Goal: Task Accomplishment & Management: Manage account settings

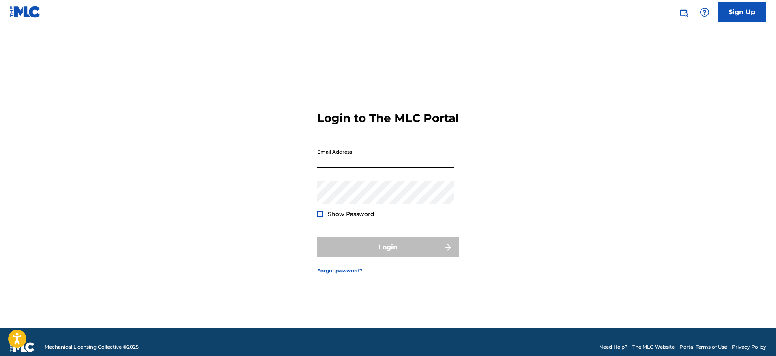
click at [352, 157] on input "Email Address" at bounding box center [385, 156] width 137 height 23
type input "[EMAIL_ADDRESS][DOMAIN_NAME]"
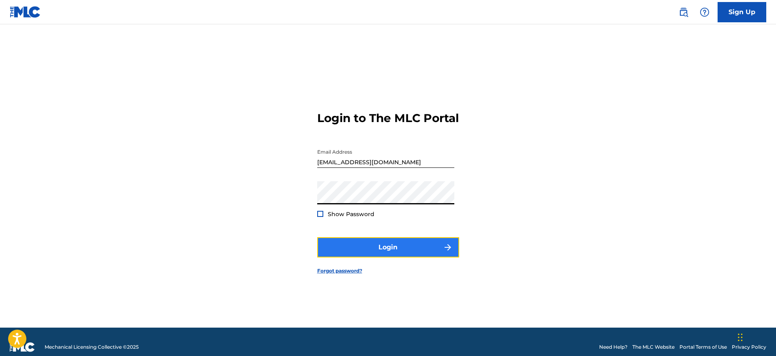
click at [397, 255] on button "Login" at bounding box center [388, 247] width 142 height 20
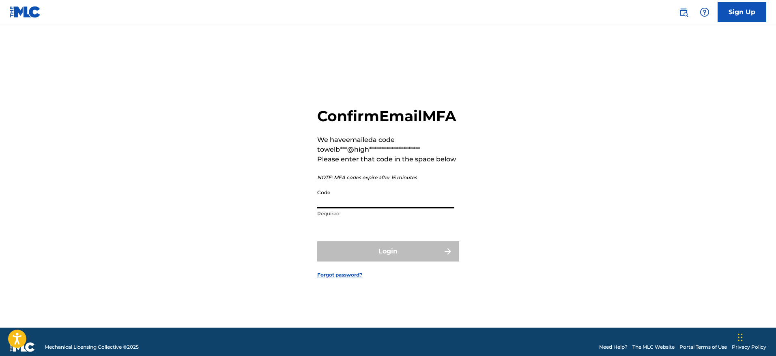
click at [388, 204] on input "Code" at bounding box center [385, 196] width 137 height 23
paste input "pRaYeRsfromGOD#h0lyGh0st11"
click at [381, 209] on input "pRaYeRsfromGOD#h0lyGh0st11" at bounding box center [385, 196] width 137 height 23
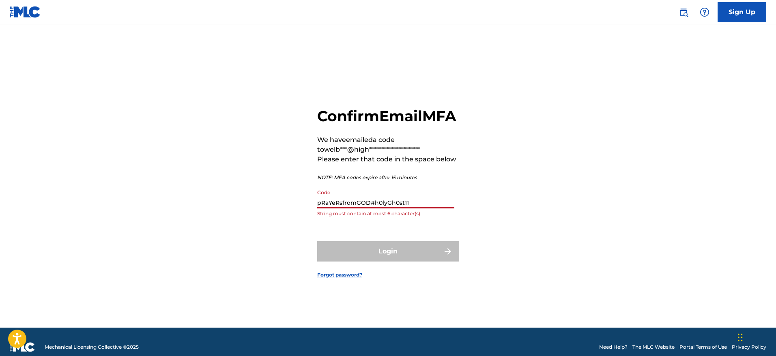
paste input "324780"
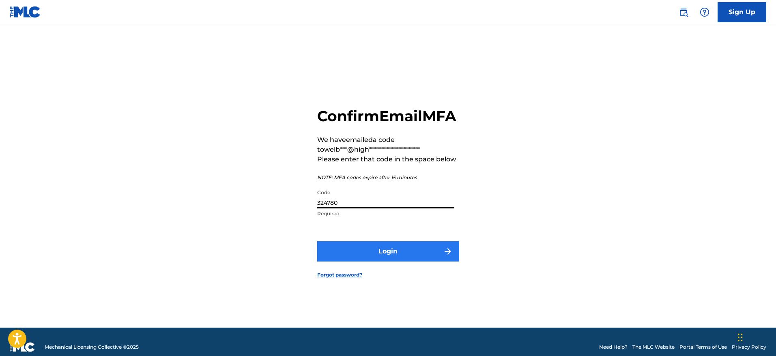
type input "324780"
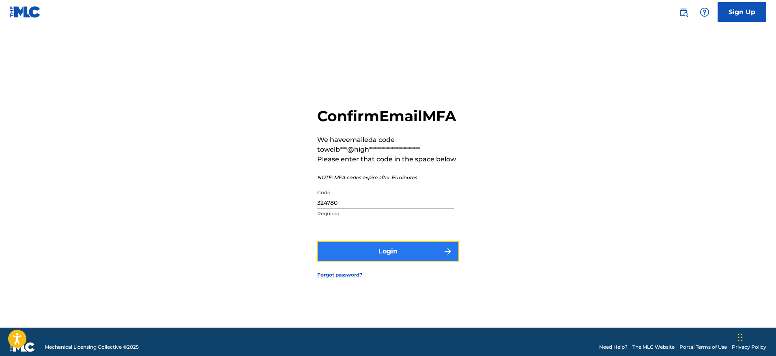
click at [375, 262] on button "Login" at bounding box center [388, 251] width 142 height 20
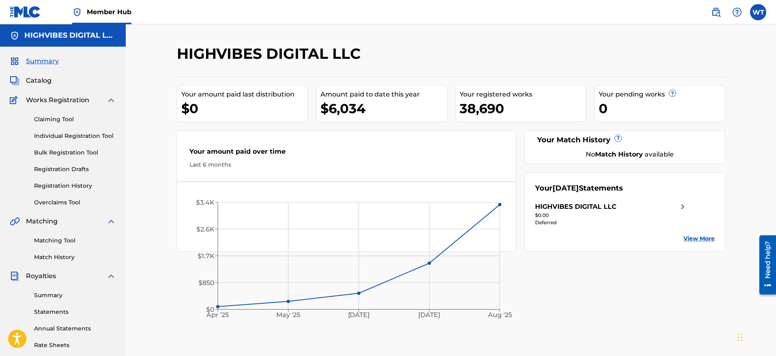
scroll to position [147, 0]
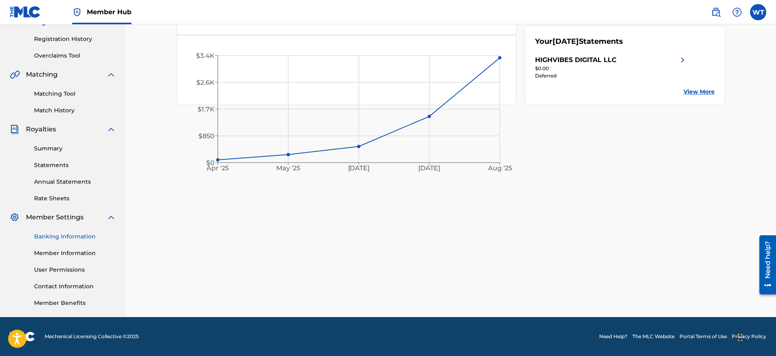
click at [75, 238] on link "Banking Information" at bounding box center [75, 237] width 82 height 9
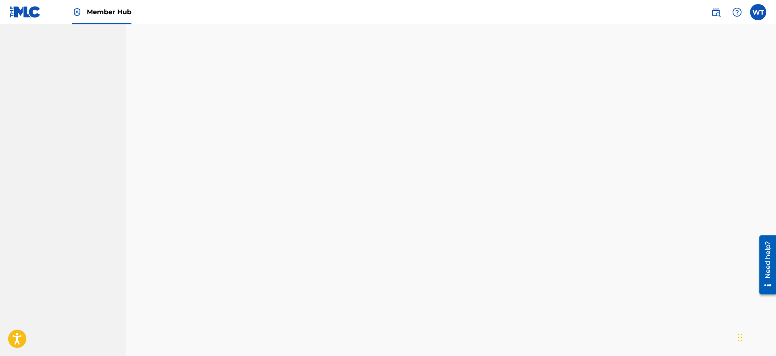
scroll to position [622, 0]
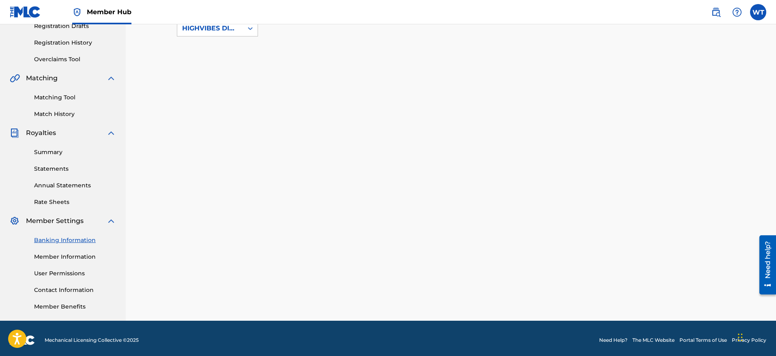
scroll to position [144, 0]
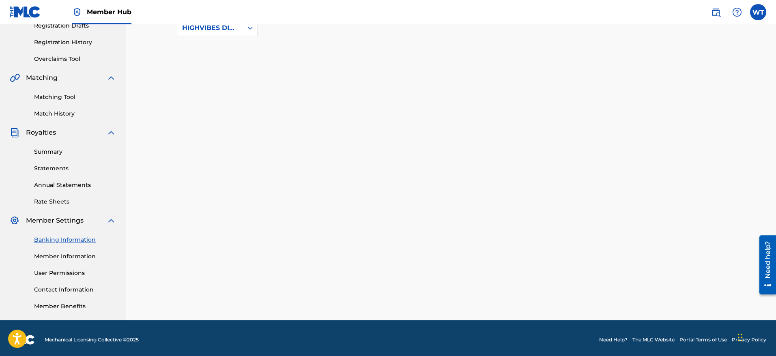
click at [68, 238] on link "Banking Information" at bounding box center [75, 240] width 82 height 9
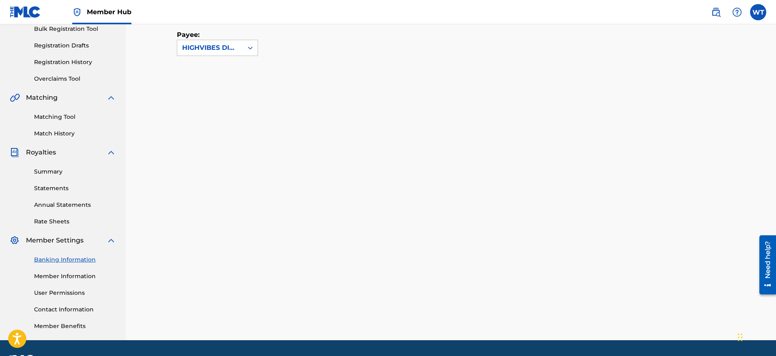
scroll to position [125, 0]
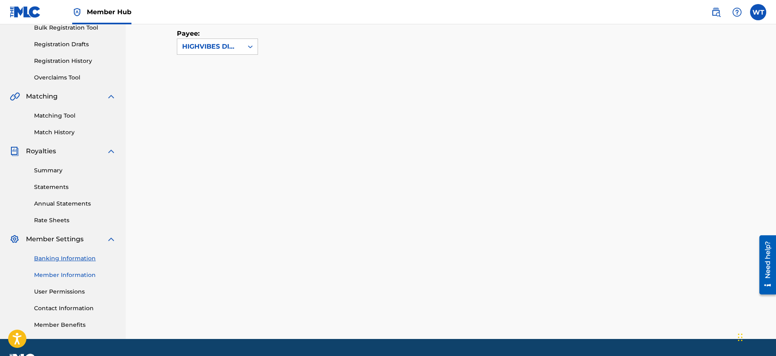
click at [69, 273] on link "Member Information" at bounding box center [75, 275] width 82 height 9
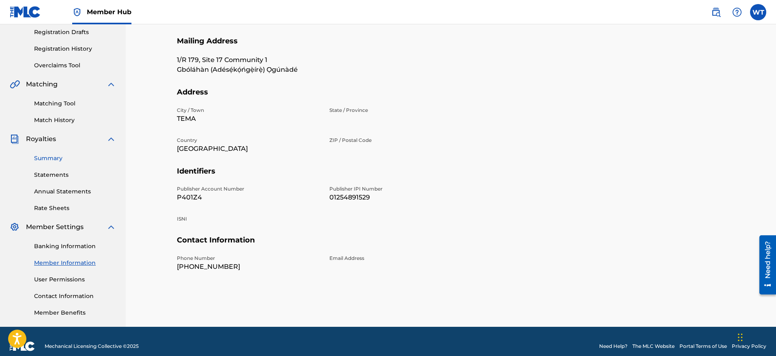
scroll to position [138, 0]
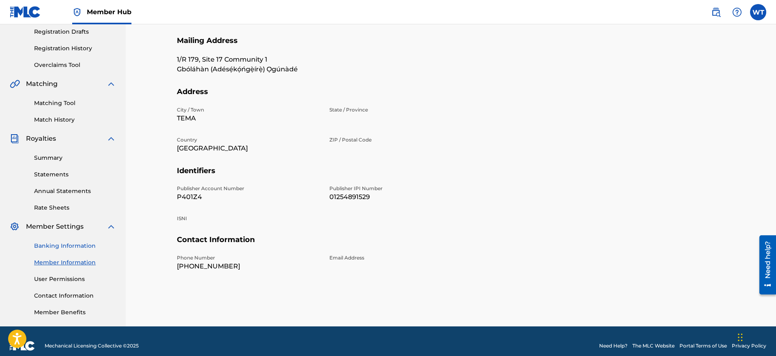
click at [60, 244] on link "Banking Information" at bounding box center [75, 246] width 82 height 9
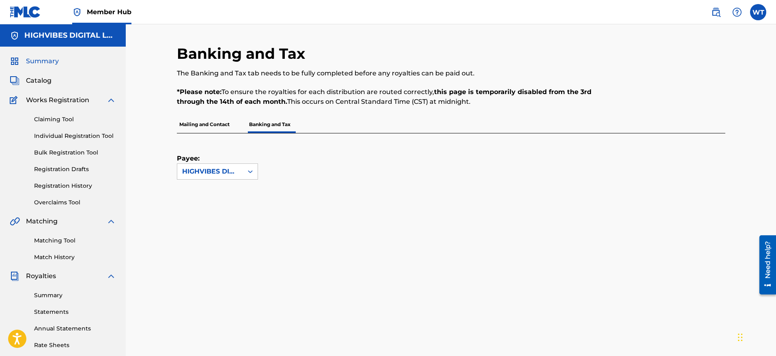
click at [47, 62] on span "Summary" at bounding box center [42, 61] width 33 height 10
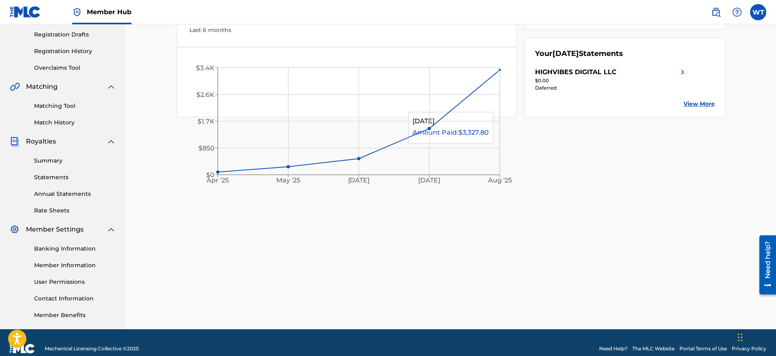
scroll to position [147, 0]
